Goal: Information Seeking & Learning: Learn about a topic

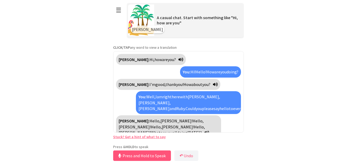
click at [117, 10] on button "☰" at bounding box center [118, 9] width 11 height 13
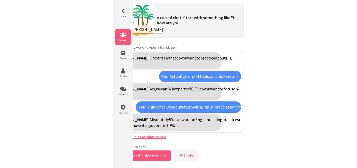
click at [126, 36] on icon at bounding box center [123, 34] width 16 height 5
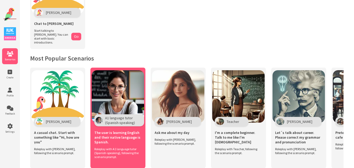
scroll to position [69, 0]
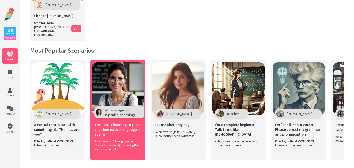
click at [124, 82] on img at bounding box center [118, 88] width 52 height 52
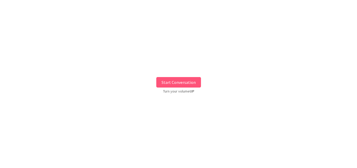
click at [177, 82] on button "Start Conversation" at bounding box center [178, 82] width 45 height 10
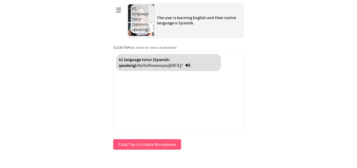
click at [128, 143] on div "**********" at bounding box center [178, 75] width 131 height 151
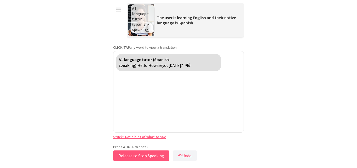
click at [132, 155] on button "Release to Stop Speaking" at bounding box center [141, 155] width 56 height 10
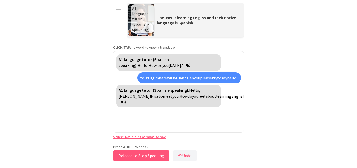
click at [132, 155] on button "Release to Stop Speaking" at bounding box center [141, 155] width 56 height 10
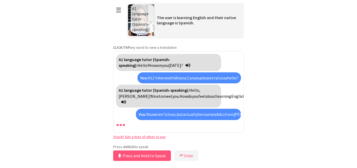
scroll to position [19, 0]
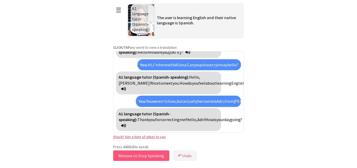
click at [132, 155] on button "Release to Stop Speaking" at bounding box center [141, 155] width 56 height 10
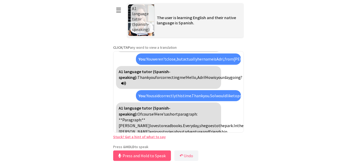
scroll to position [108, 0]
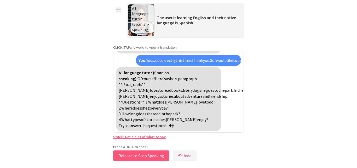
click at [132, 155] on button "Release to Stop Speaking" at bounding box center [141, 155] width 56 height 10
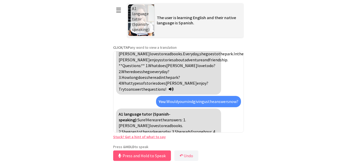
scroll to position [156, 0]
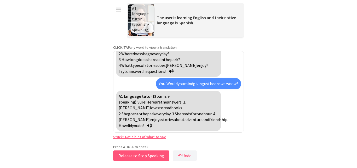
click at [132, 155] on button "Release to Stop Speaking" at bounding box center [141, 155] width 56 height 10
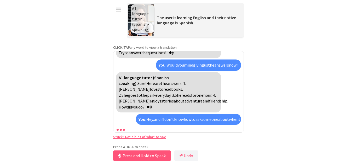
scroll to position [205, 0]
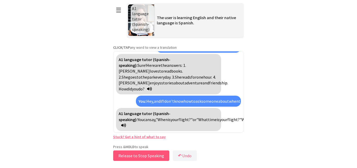
click at [132, 158] on button "Release to Stop Speaking" at bounding box center [141, 155] width 56 height 10
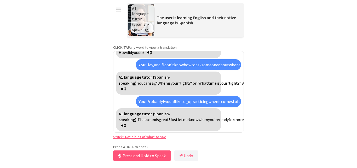
scroll to position [265, 0]
click at [132, 137] on link "Stuck? Get a hint of what to say" at bounding box center [139, 136] width 53 height 5
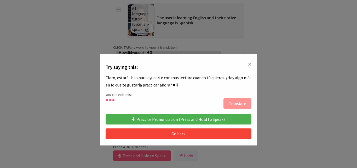
click at [248, 63] on span "×" at bounding box center [250, 63] width 4 height 9
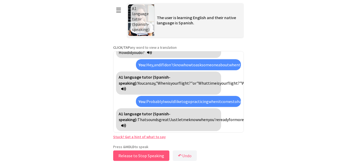
click at [134, 155] on button "Release to Stop Speaking" at bounding box center [141, 155] width 56 height 10
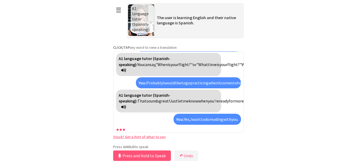
scroll to position [342, 0]
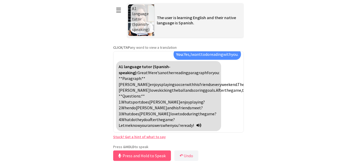
click at [146, 134] on link "Stuck? Get a hint of what to say" at bounding box center [139, 136] width 53 height 5
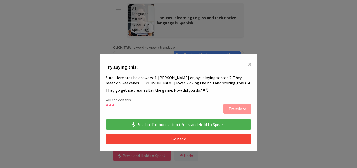
click at [176, 125] on button "Practice Pronunciation (Press and Hold to Speak)" at bounding box center [179, 124] width 146 height 10
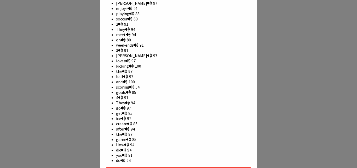
scroll to position [236, 0]
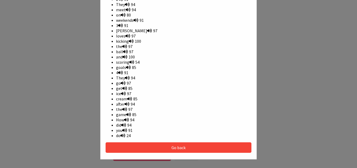
click at [161, 143] on button "Go back" at bounding box center [179, 147] width 146 height 10
